Goal: Task Accomplishment & Management: Manage account settings

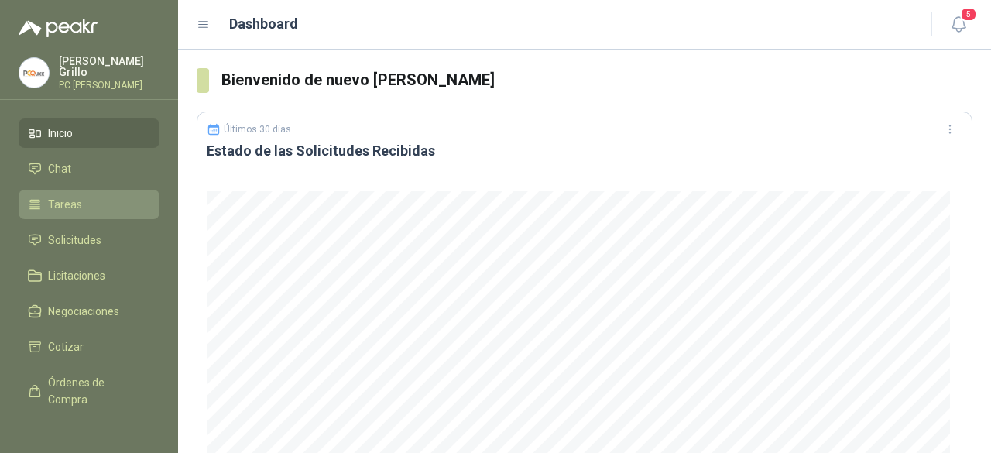
click at [65, 191] on link "Tareas" at bounding box center [89, 204] width 141 height 29
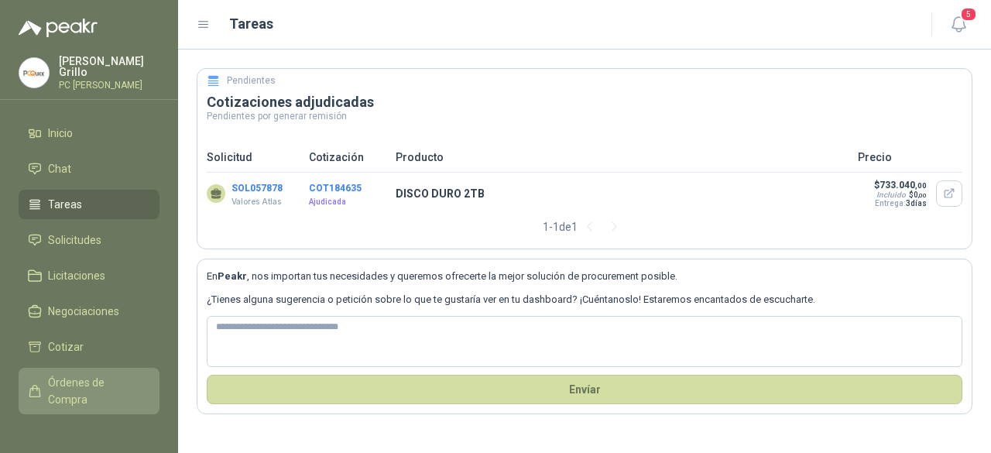
click at [90, 382] on span "Órdenes de Compra" at bounding box center [96, 391] width 97 height 34
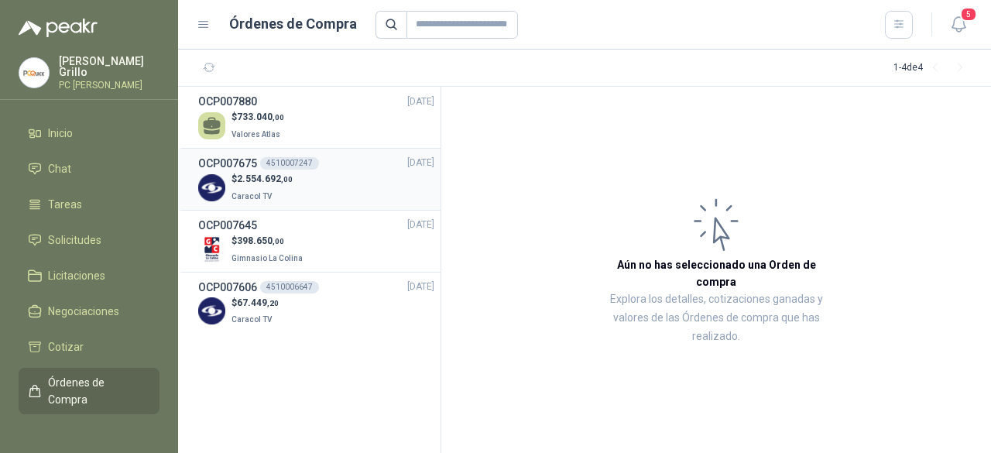
click at [279, 188] on p "Caracol TV" at bounding box center [261, 195] width 61 height 17
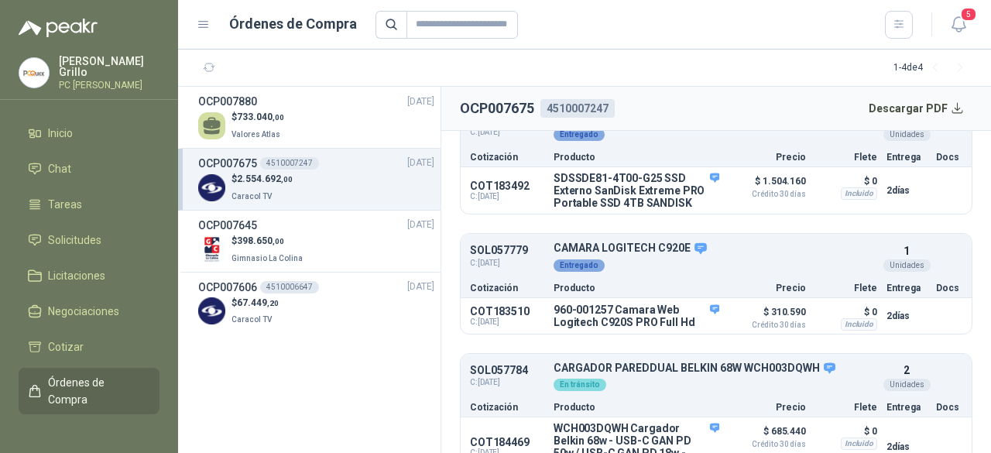
scroll to position [77, 0]
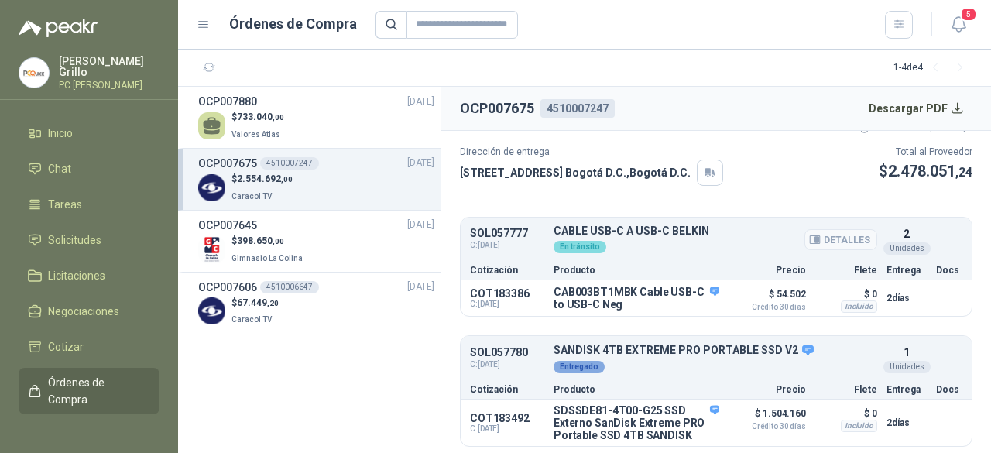
click at [587, 237] on div "En tránsito" at bounding box center [715, 245] width 324 height 17
click at [833, 239] on button "Detalles" at bounding box center [840, 239] width 73 height 21
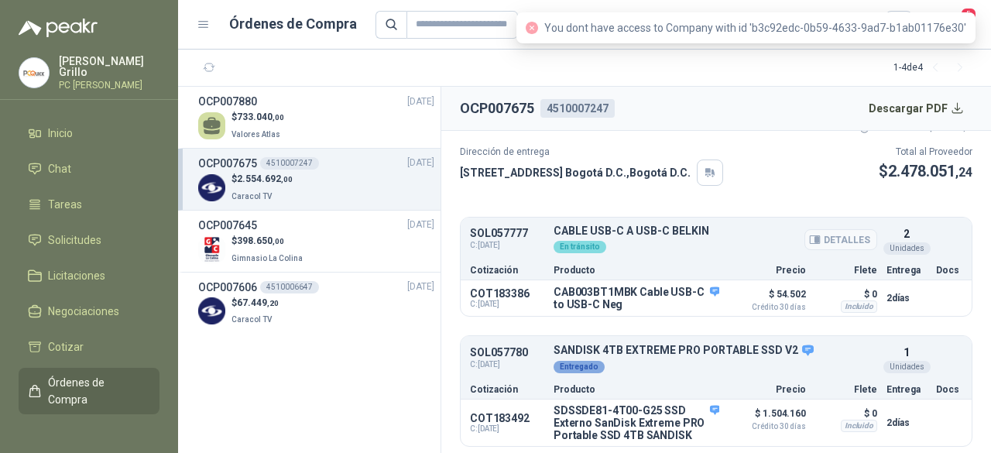
click at [650, 230] on p "CABLE USB-C A USB-C BELKIN" at bounding box center [715, 231] width 324 height 12
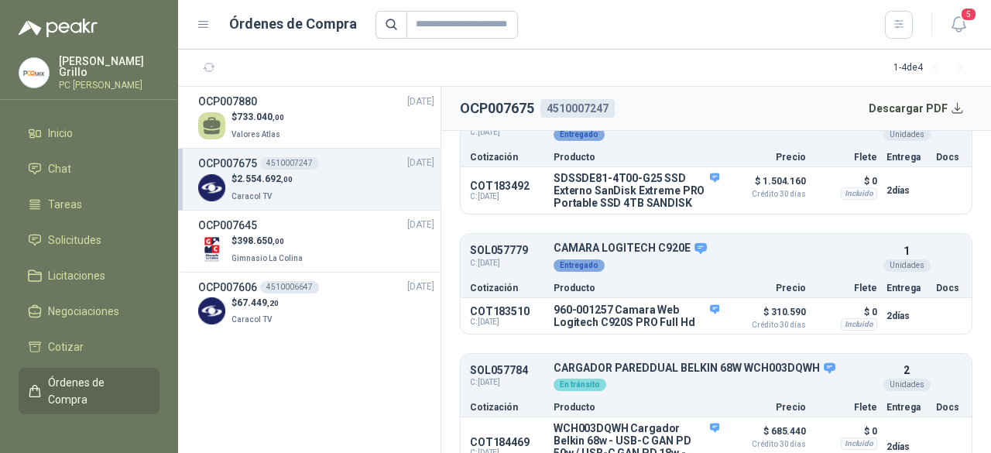
scroll to position [355, 0]
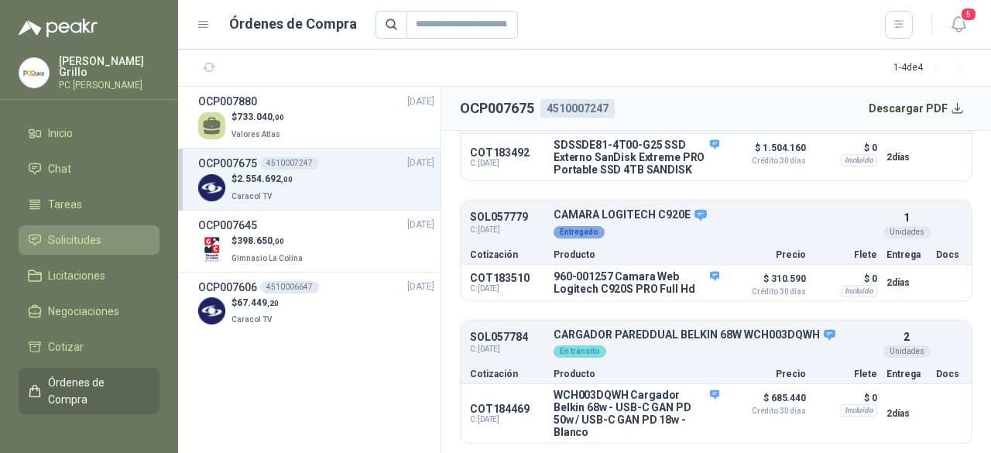
click at [81, 245] on link "Solicitudes" at bounding box center [89, 239] width 141 height 29
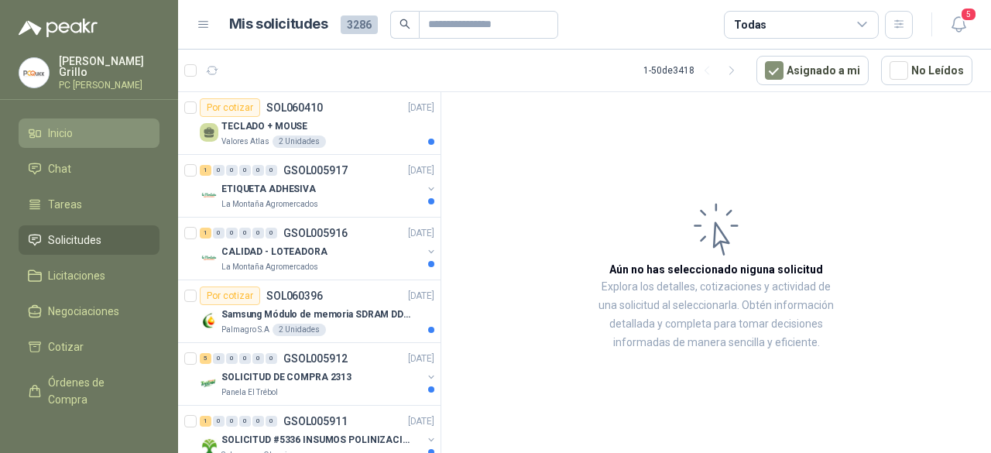
click at [68, 129] on span "Inicio" at bounding box center [60, 133] width 25 height 17
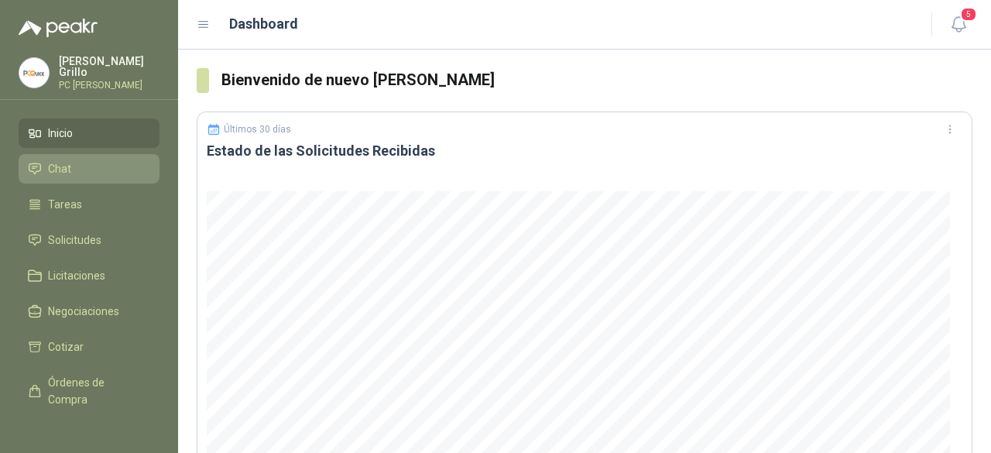
click at [65, 162] on span "Chat" at bounding box center [59, 168] width 23 height 17
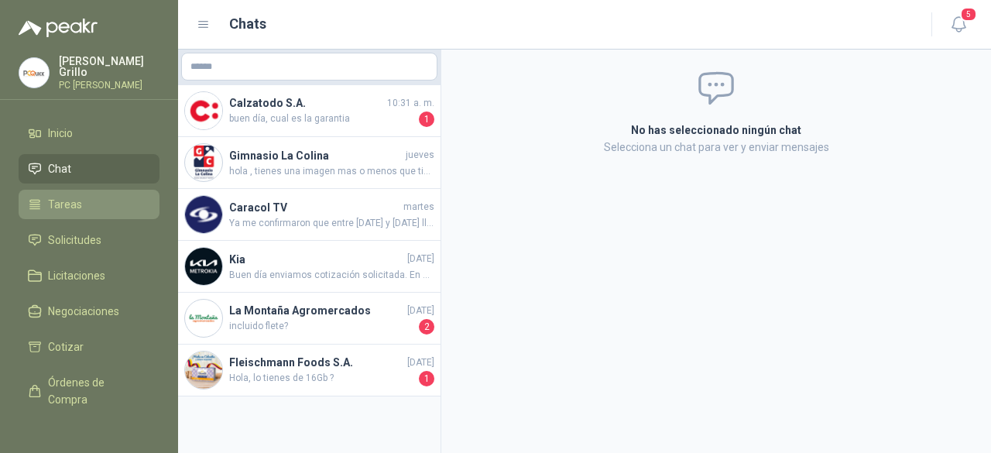
click at [61, 201] on span "Tareas" at bounding box center [65, 204] width 34 height 17
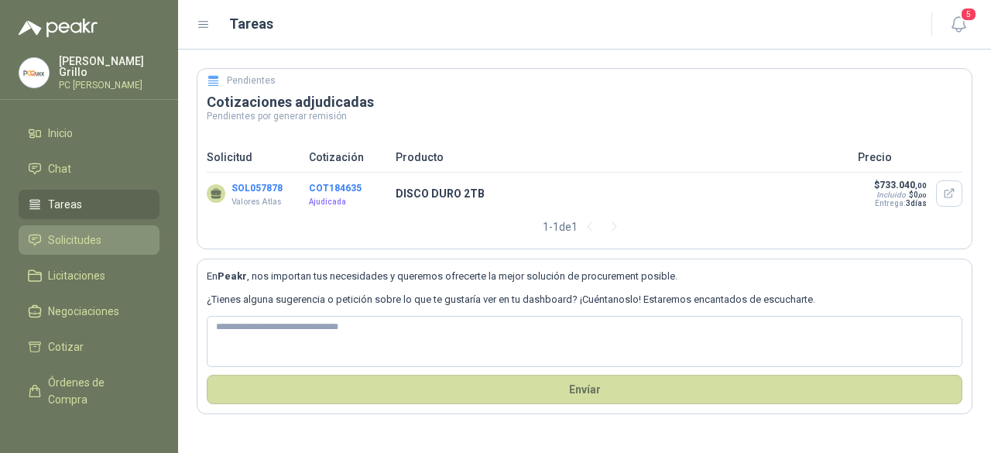
click at [79, 244] on span "Solicitudes" at bounding box center [74, 239] width 53 height 17
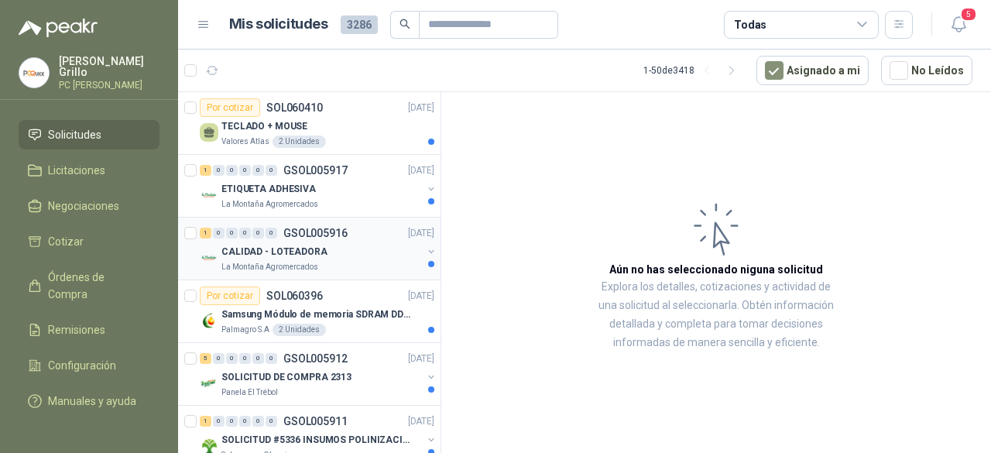
scroll to position [125, 0]
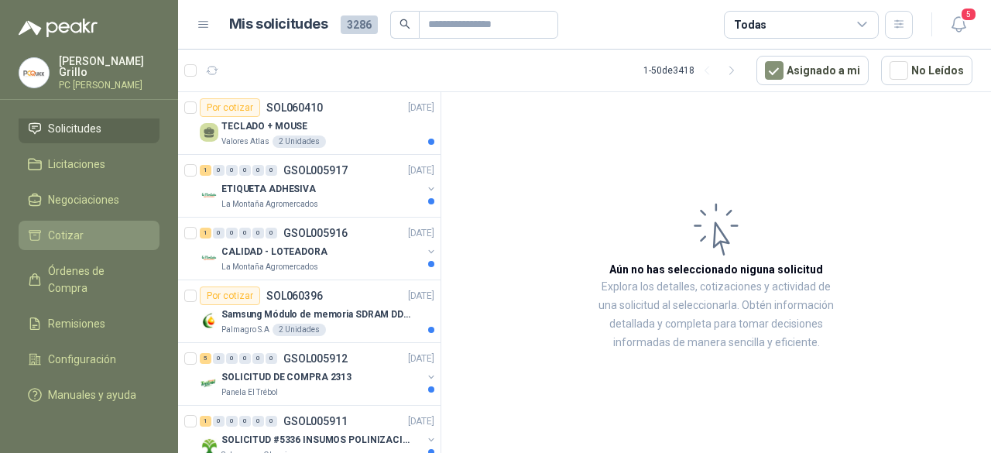
click at [68, 227] on span "Cotizar" at bounding box center [66, 235] width 36 height 17
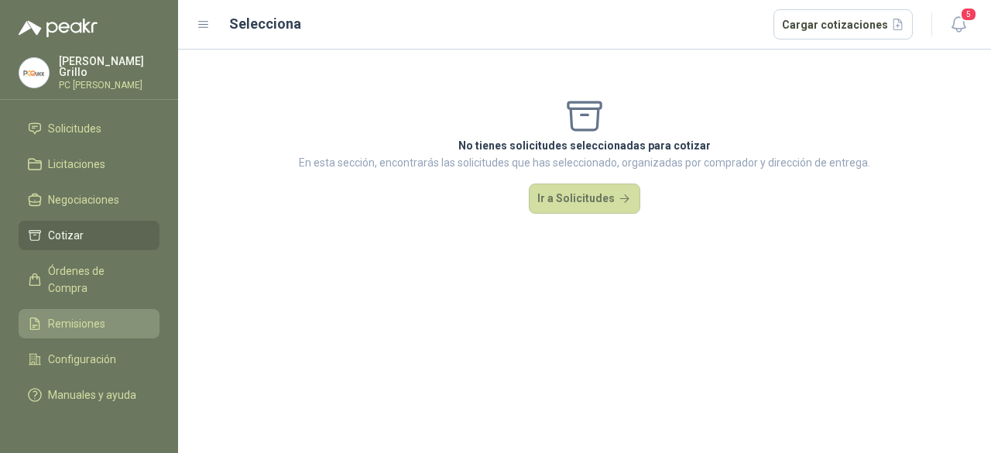
click at [71, 315] on span "Remisiones" at bounding box center [76, 323] width 57 height 17
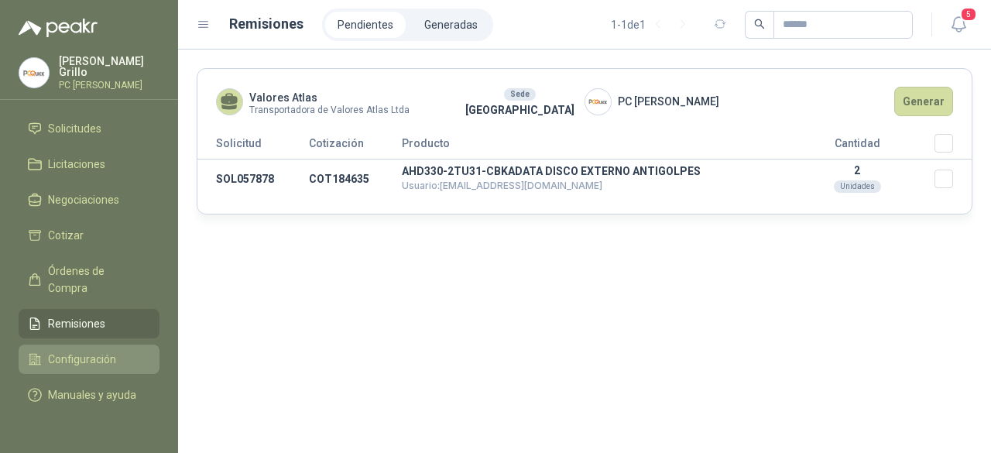
click at [69, 351] on span "Configuración" at bounding box center [82, 359] width 68 height 17
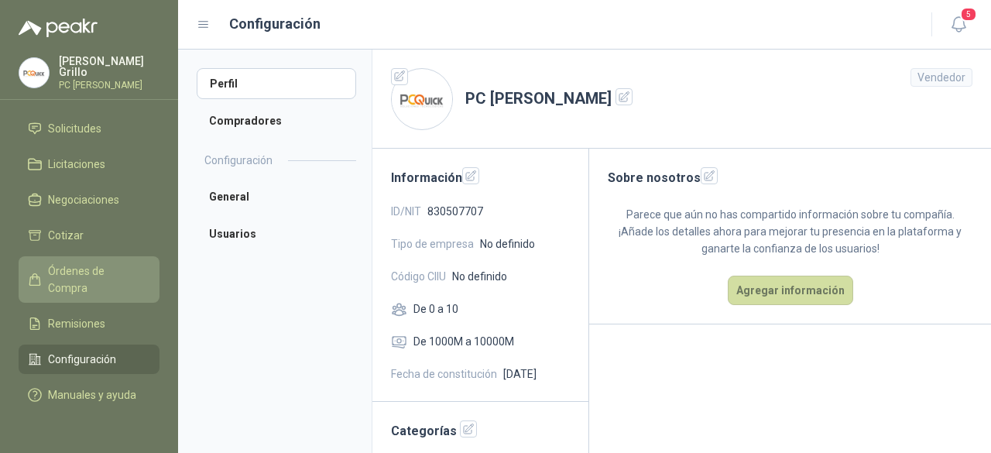
click at [71, 262] on span "Órdenes de Compra" at bounding box center [96, 279] width 97 height 34
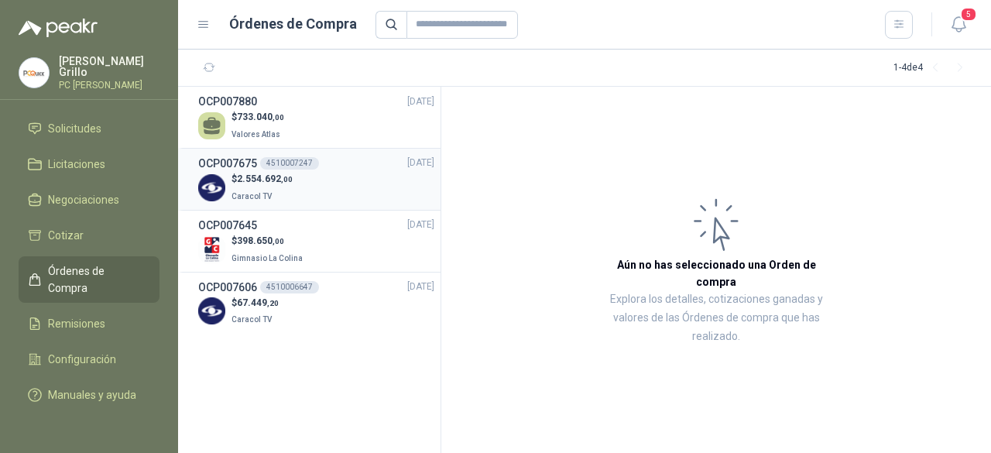
click at [276, 180] on span "2.554.692 ,00" at bounding box center [265, 178] width 56 height 11
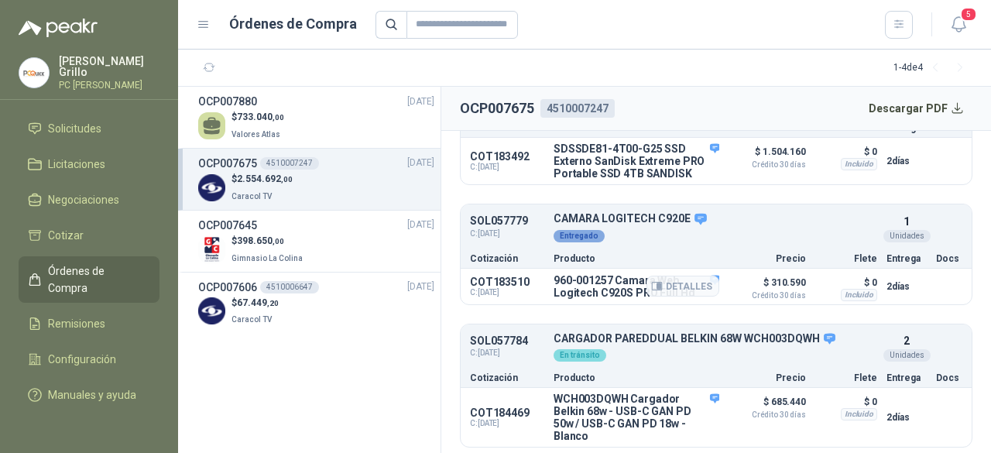
scroll to position [355, 0]
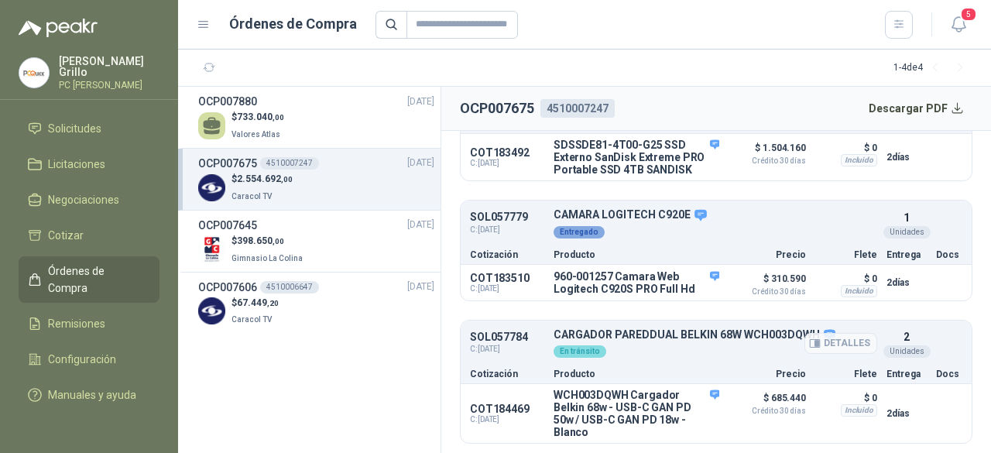
click at [613, 330] on p "CARGADOR PAREDDUAL BELKIN 68W WCH003DQWH" at bounding box center [715, 335] width 324 height 14
click at [494, 348] on span "C: [DATE]" at bounding box center [507, 349] width 74 height 12
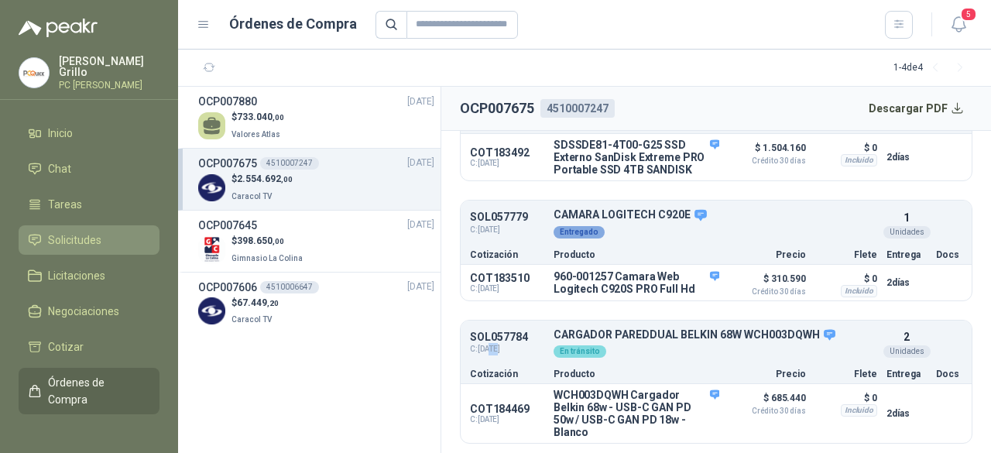
click at [75, 235] on span "Solicitudes" at bounding box center [74, 239] width 53 height 17
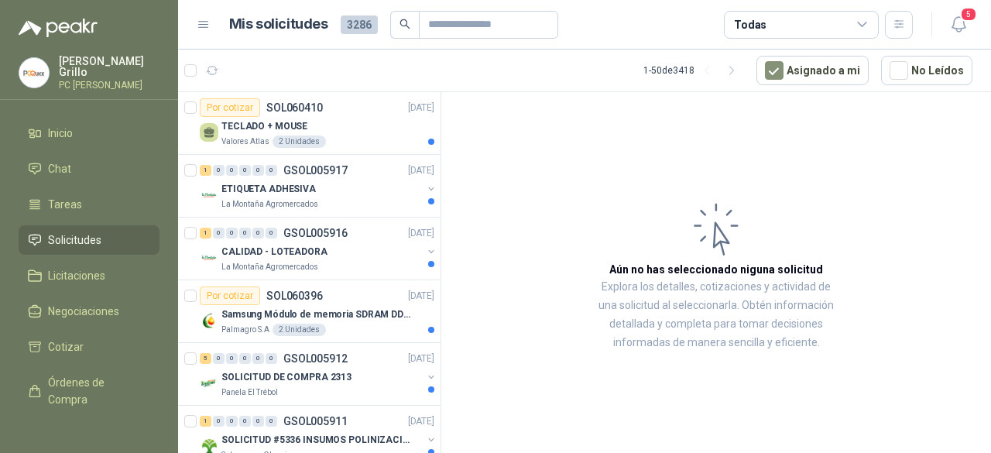
click at [869, 29] on icon at bounding box center [862, 25] width 14 height 14
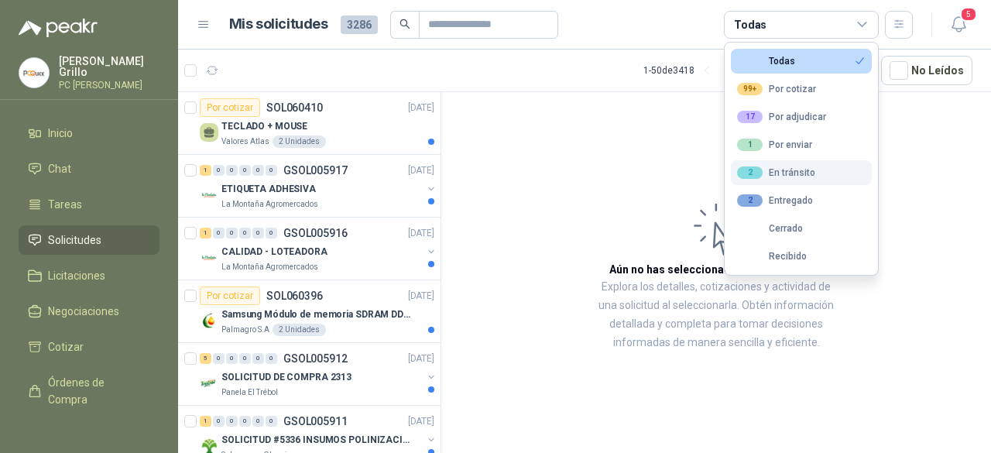
click at [790, 173] on div "2 En tránsito" at bounding box center [776, 172] width 78 height 12
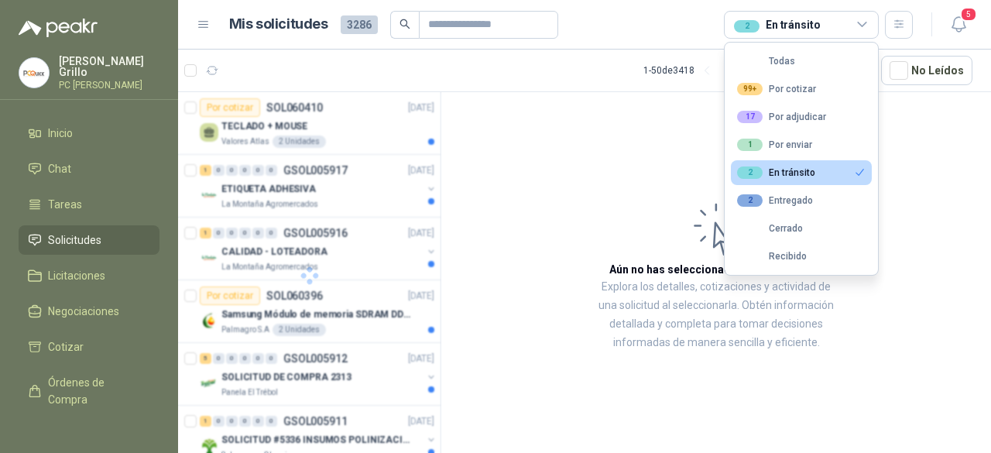
click at [790, 173] on div "2 En tránsito" at bounding box center [776, 172] width 78 height 12
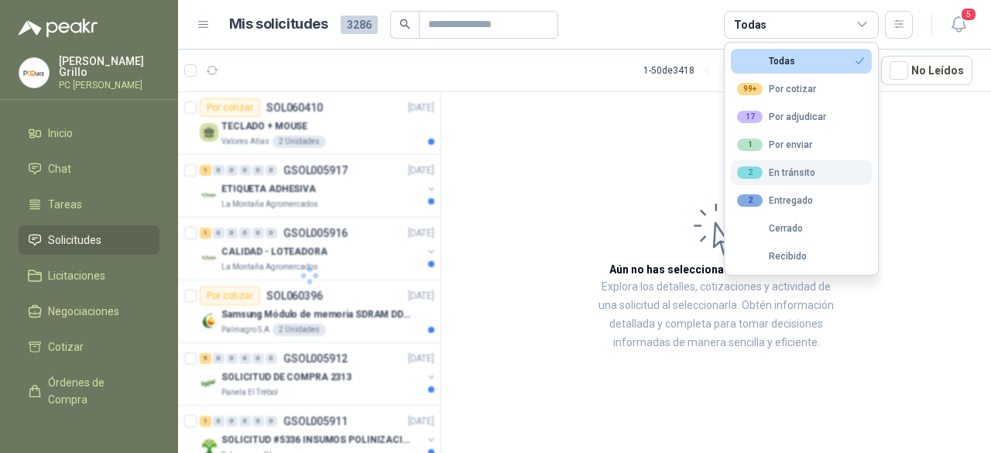
click at [790, 173] on div "2 En tránsito" at bounding box center [776, 172] width 78 height 12
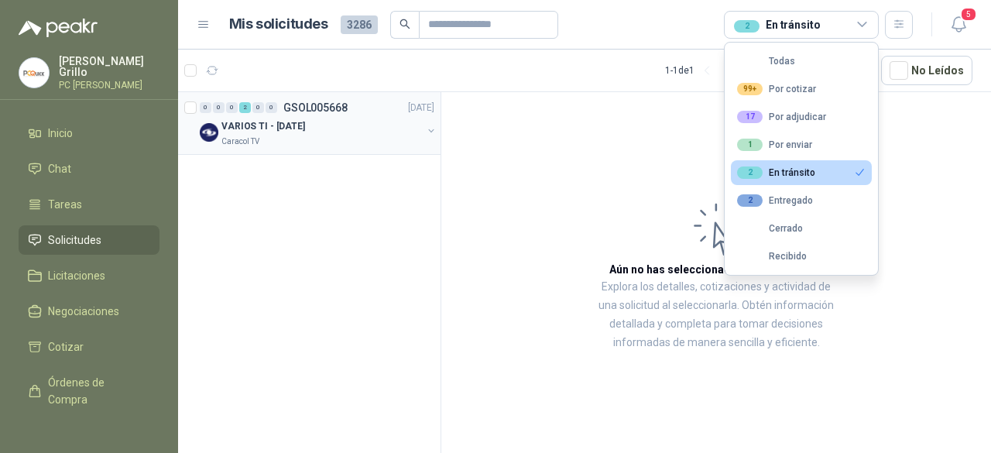
click at [314, 141] on div "Caracol TV" at bounding box center [321, 141] width 200 height 12
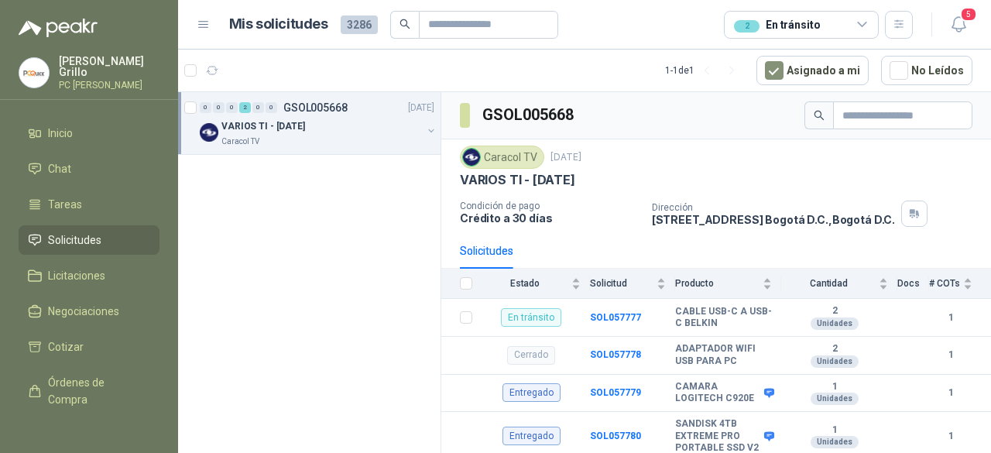
scroll to position [155, 0]
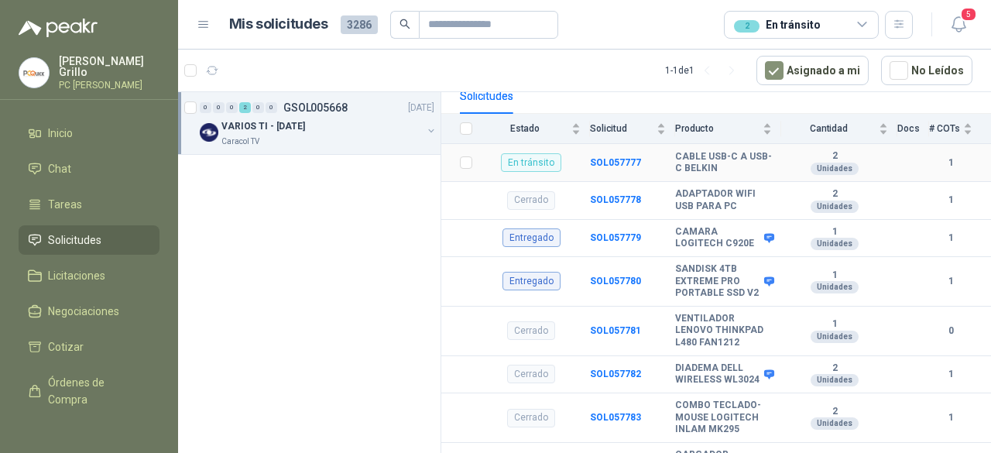
click at [535, 154] on div "En tránsito" at bounding box center [531, 162] width 60 height 19
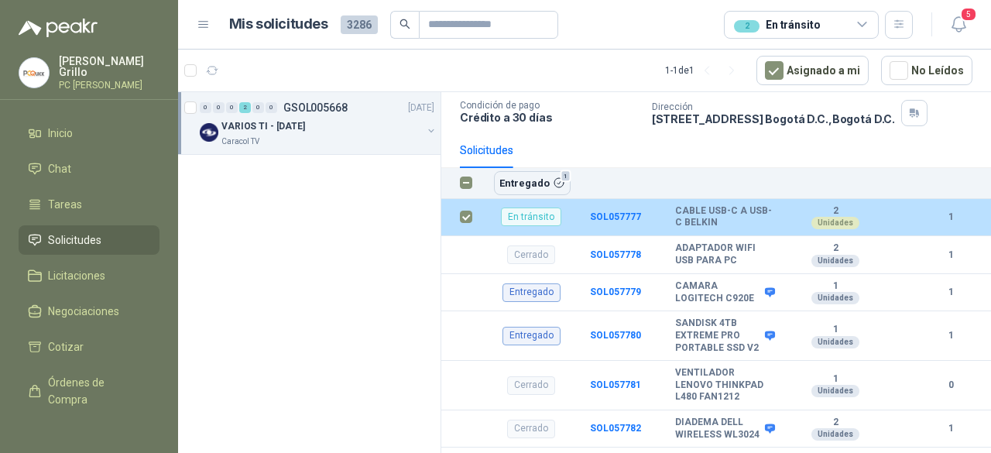
scroll to position [77, 0]
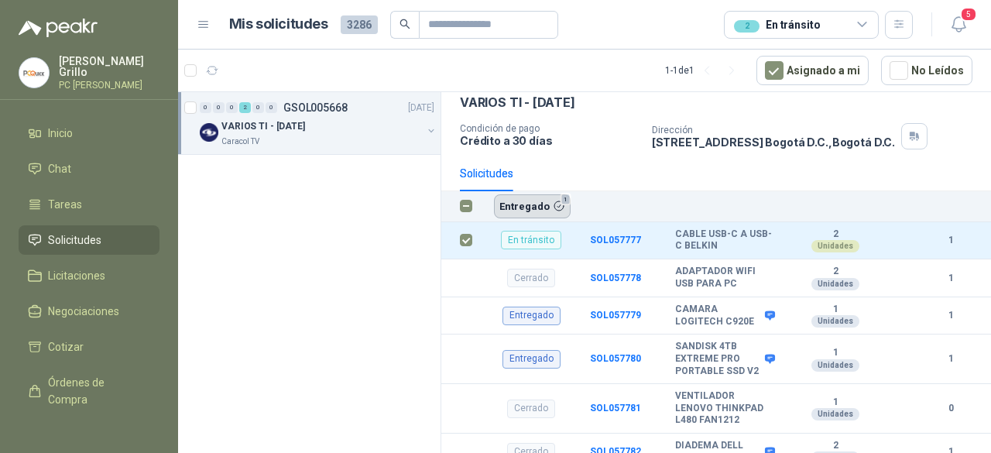
click at [526, 207] on button "Entregado 1" at bounding box center [532, 205] width 77 height 23
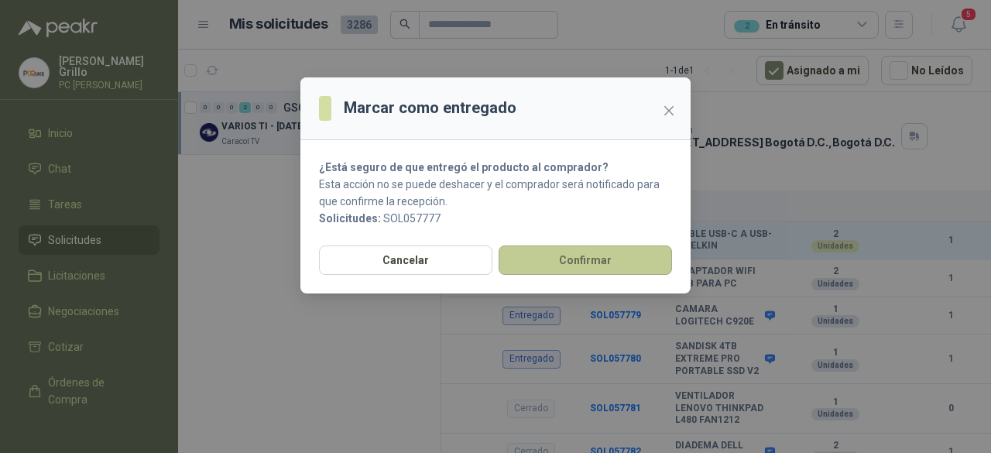
click at [544, 262] on button "Confirmar" at bounding box center [585, 259] width 173 height 29
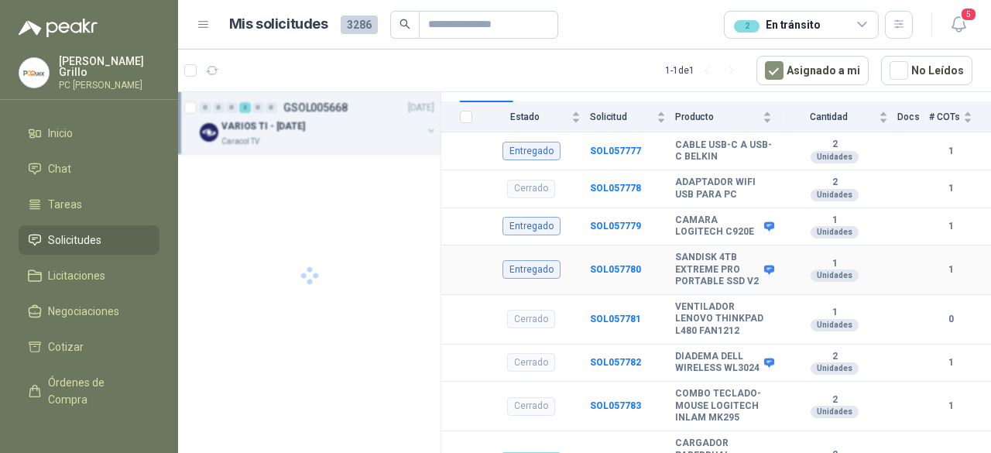
scroll to position [143, 0]
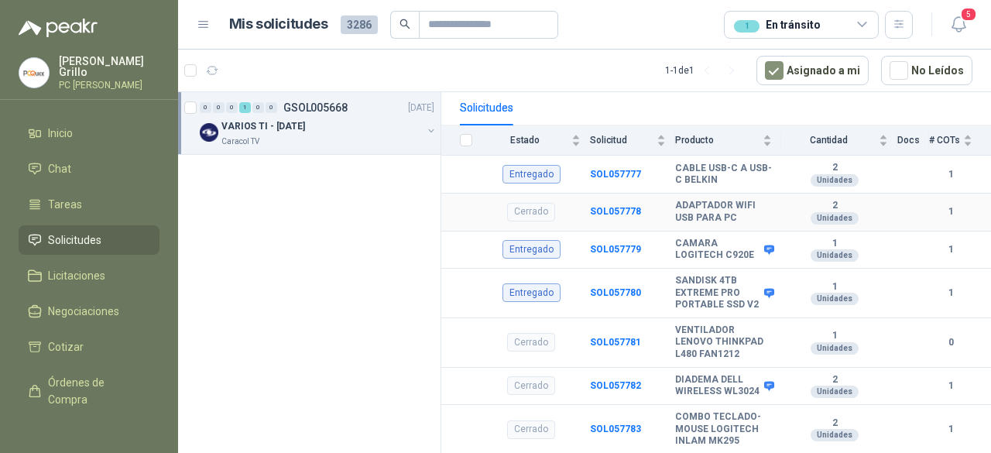
click at [527, 207] on div "Cerrado" at bounding box center [531, 212] width 48 height 19
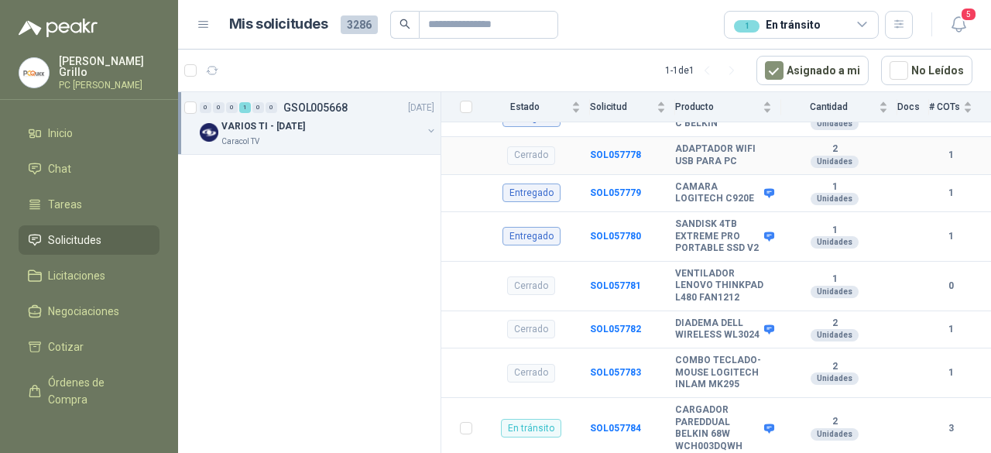
scroll to position [221, 0]
click at [526, 423] on div "En tránsito" at bounding box center [531, 427] width 60 height 19
click at [620, 423] on b "SOL057784" at bounding box center [615, 427] width 51 height 11
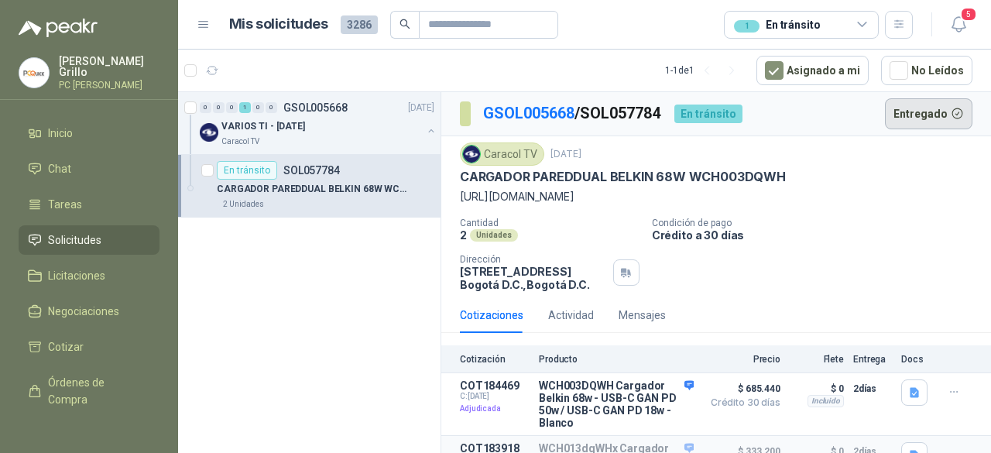
click at [917, 117] on button "Entregado" at bounding box center [929, 113] width 88 height 31
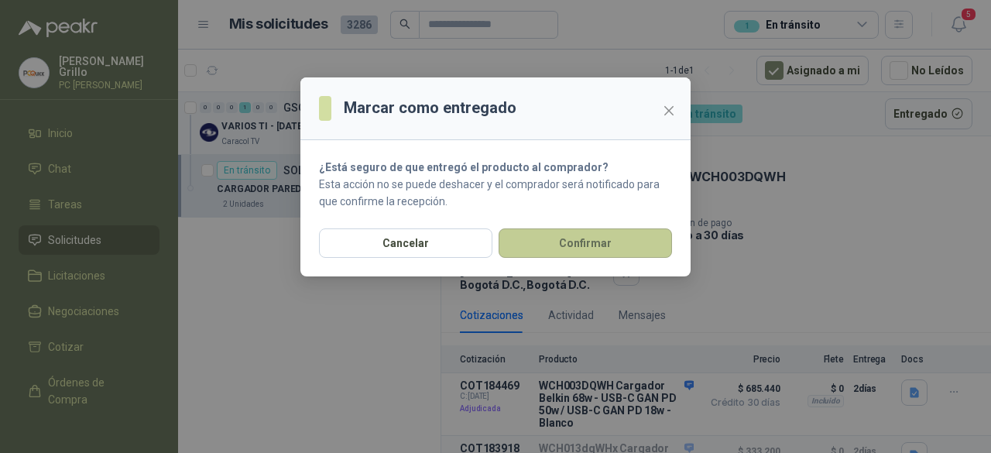
click at [581, 244] on button "Confirmar" at bounding box center [585, 242] width 173 height 29
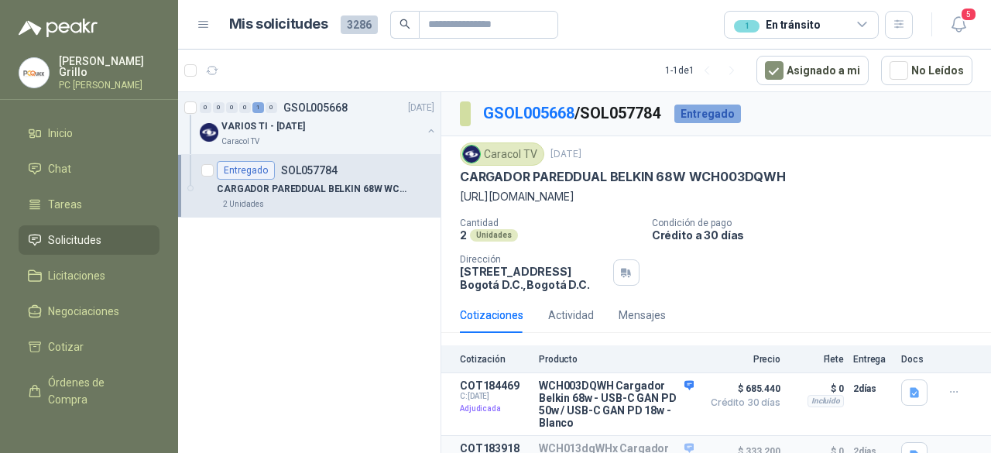
scroll to position [99, 0]
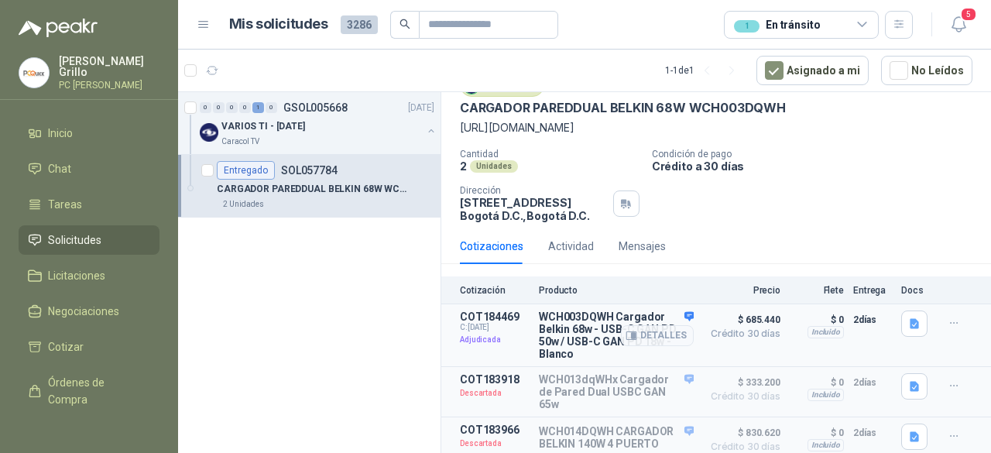
click at [599, 310] on p "WCH003DQWH Cargador Belkin 68w - USB-C GAN PD 50w / USB-C GAN PD 18w - Blanco" at bounding box center [616, 335] width 155 height 50
click at [497, 323] on span "C: [DATE]" at bounding box center [495, 327] width 70 height 9
click at [290, 194] on p "CARGADOR PAREDDUAL BELKIN 68W WCH003DQWH" at bounding box center [313, 189] width 193 height 15
click at [293, 173] on p "SOL057784" at bounding box center [309, 170] width 57 height 11
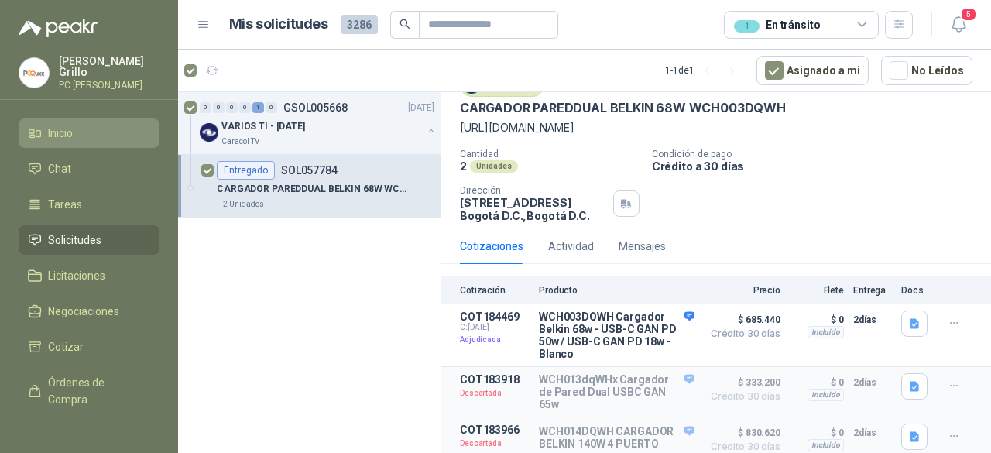
click at [46, 125] on li "Inicio" at bounding box center [89, 133] width 122 height 17
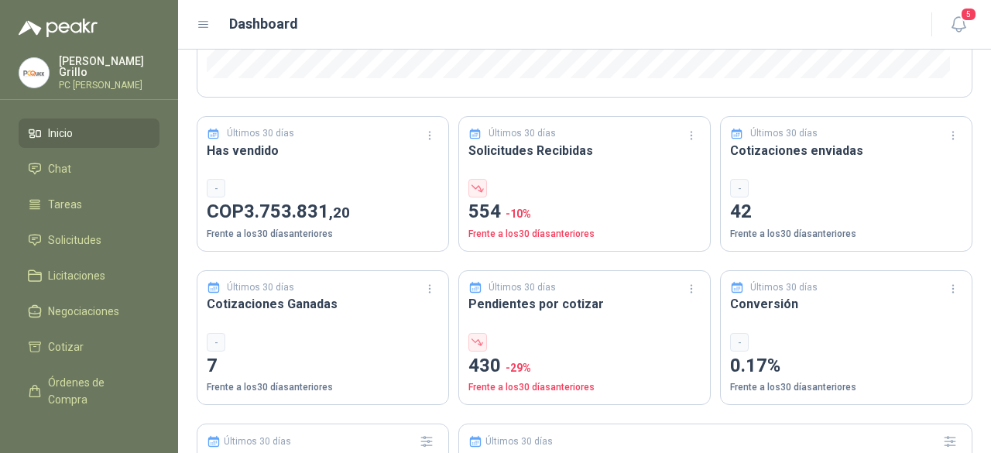
scroll to position [464, 0]
